Goal: Information Seeking & Learning: Stay updated

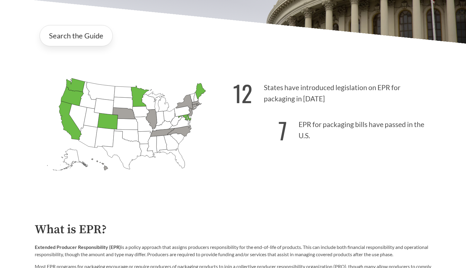
scroll to position [133, 0]
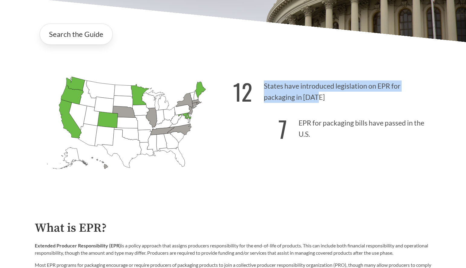
drag, startPoint x: 323, startPoint y: 97, endPoint x: 318, endPoint y: 100, distance: 6.1
click at [317, 98] on p "12 States have introduced legislation on EPR for packaging in [DATE]" at bounding box center [332, 89] width 198 height 37
copy p "States have introduced legislation on EPR for packaging in [DATE]"
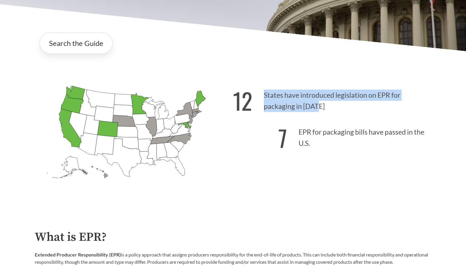
scroll to position [120, 0]
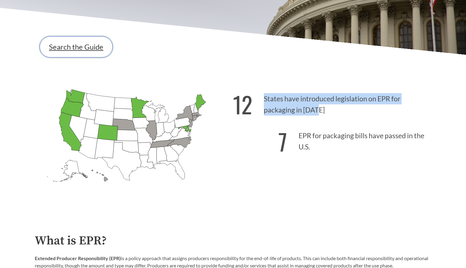
click at [87, 49] on link "Search the Guide" at bounding box center [76, 46] width 73 height 21
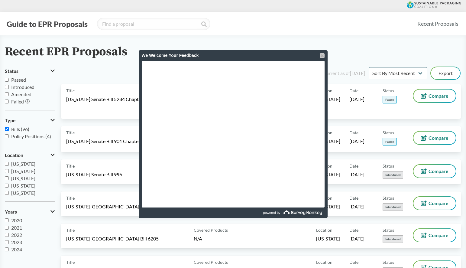
click at [322, 56] on div at bounding box center [321, 55] width 5 height 5
